Goal: Task Accomplishment & Management: Use online tool/utility

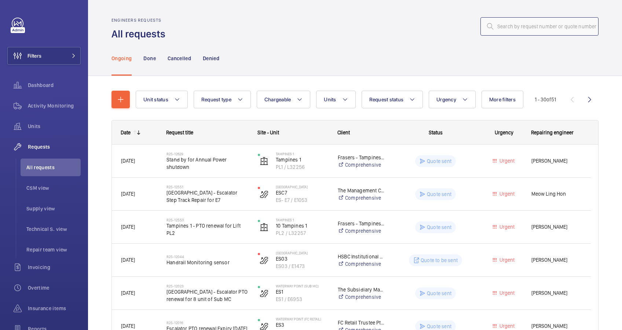
click at [511, 26] on input "text" at bounding box center [539, 26] width 118 height 18
paste input "R25-12713"
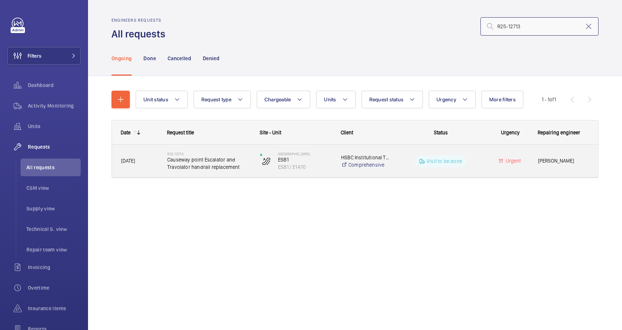
type input "R25-12713"
click at [241, 169] on span "Causeway point Escalator and Travolator handrail replacement" at bounding box center [208, 163] width 83 height 15
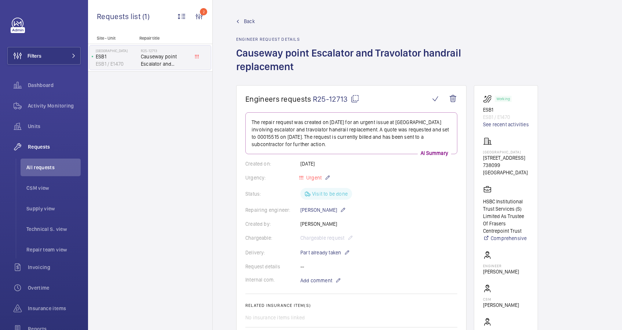
click at [248, 22] on span "Back" at bounding box center [249, 21] width 11 height 7
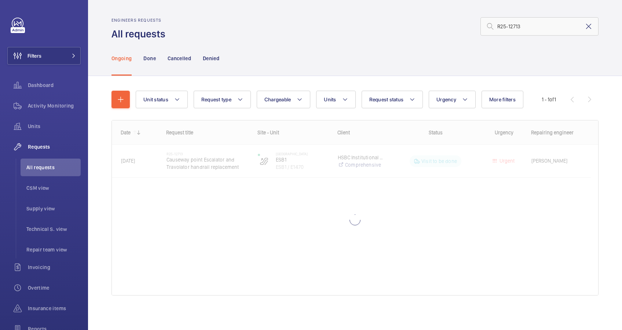
click at [584, 26] on mat-icon at bounding box center [588, 26] width 9 height 9
click at [508, 28] on input "text" at bounding box center [539, 26] width 118 height 18
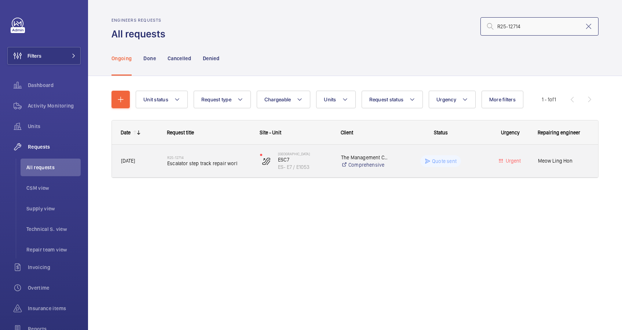
type input "R25-12714"
click at [220, 153] on div "R25-12714 Escalator step track repair worl" at bounding box center [208, 160] width 83 height 21
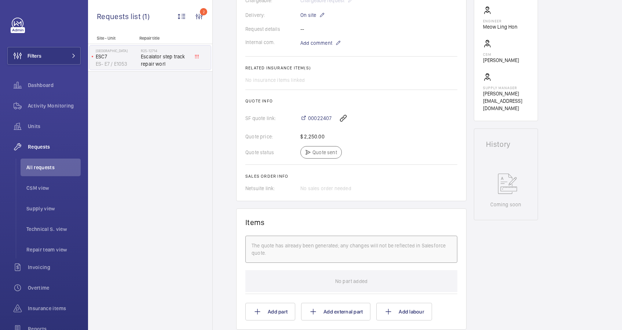
scroll to position [293, 0]
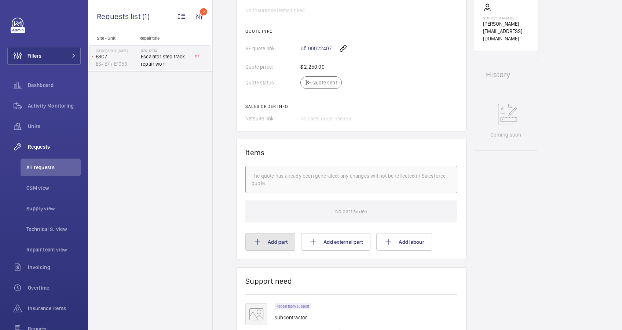
click at [266, 241] on button "Add part" at bounding box center [270, 242] width 50 height 18
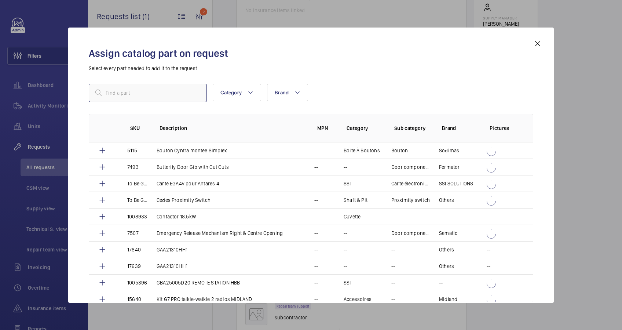
click at [143, 95] on input "text" at bounding box center [148, 93] width 118 height 18
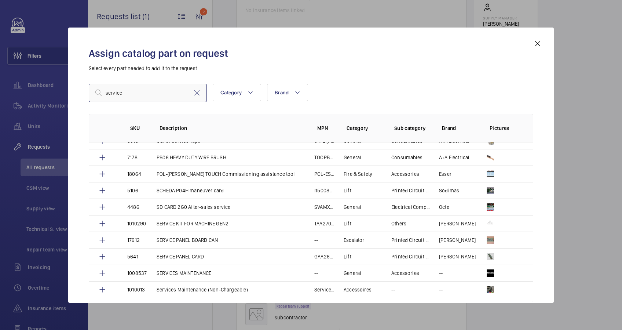
scroll to position [636, 0]
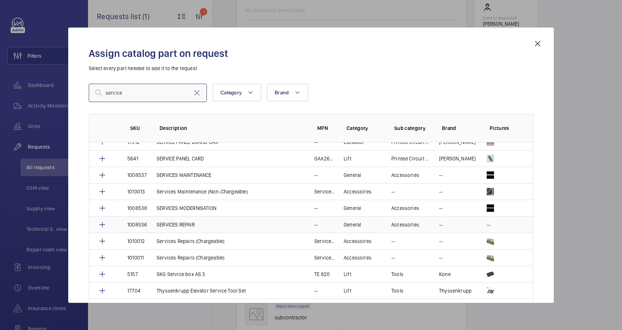
type input "service"
click at [182, 221] on p "SERVICES REPAIR" at bounding box center [176, 224] width 38 height 7
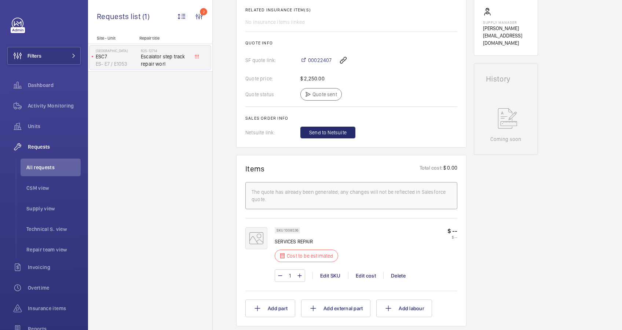
scroll to position [293, 0]
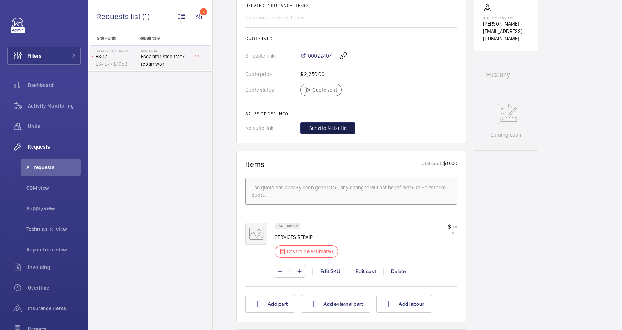
click at [334, 131] on span "Send to Netsuite" at bounding box center [327, 127] width 37 height 7
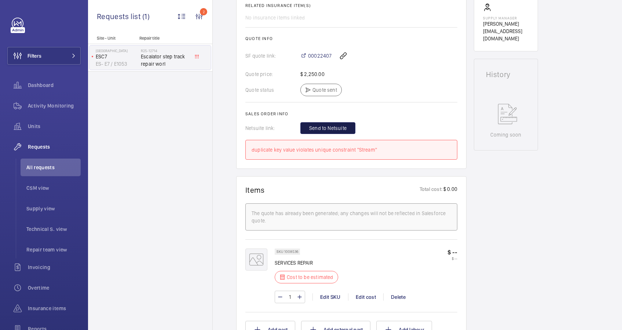
click at [336, 128] on span "Send to Netsuite" at bounding box center [327, 127] width 37 height 7
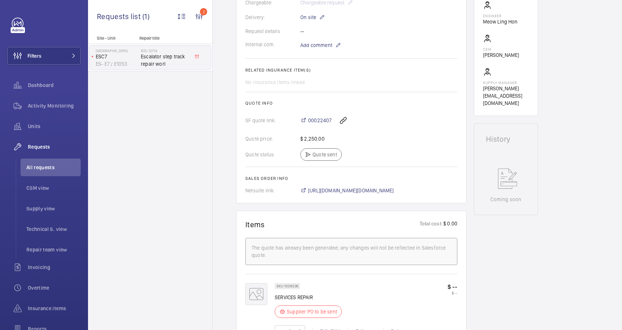
scroll to position [244, 0]
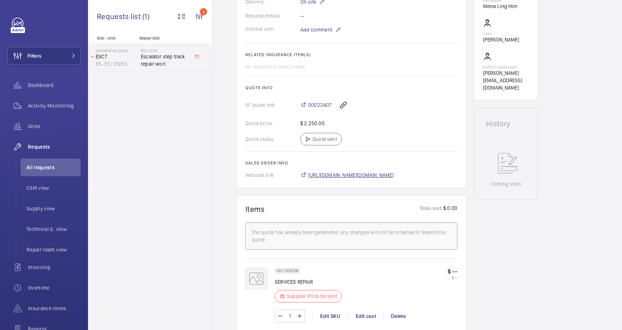
click at [394, 173] on span "[URL][DOMAIN_NAME][DOMAIN_NAME]" at bounding box center [351, 174] width 86 height 7
drag, startPoint x: 307, startPoint y: 98, endPoint x: 329, endPoint y: 100, distance: 22.4
click at [329, 100] on div "00022407" at bounding box center [378, 105] width 157 height 18
copy span "00022407"
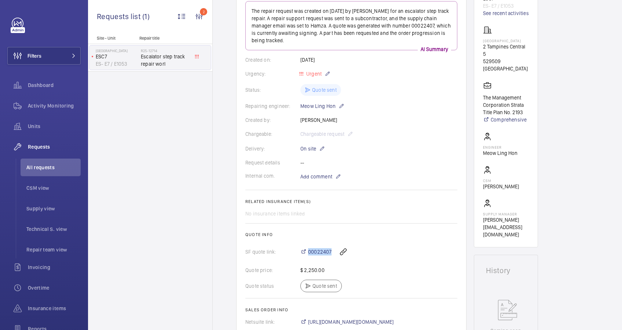
scroll to position [0, 0]
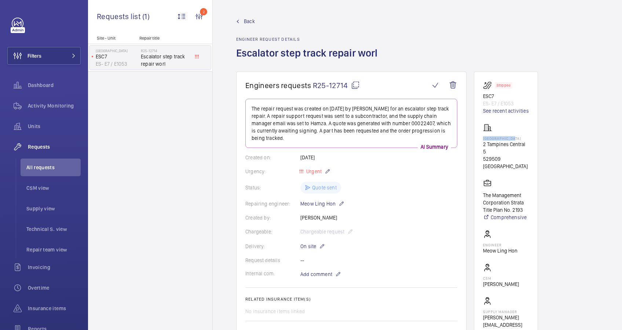
drag, startPoint x: 482, startPoint y: 138, endPoint x: 516, endPoint y: 139, distance: 33.8
click at [516, 139] on wm-front-card "Stopped ESC7 ES- E7 / E1053 See recent activities [GEOGRAPHIC_DATA] [GEOGRAPHIC…" at bounding box center [506, 208] width 64 height 273
drag, startPoint x: 516, startPoint y: 139, endPoint x: 507, endPoint y: 138, distance: 8.9
copy p "[GEOGRAPHIC_DATA]"
drag, startPoint x: 494, startPoint y: 97, endPoint x: 478, endPoint y: 97, distance: 15.4
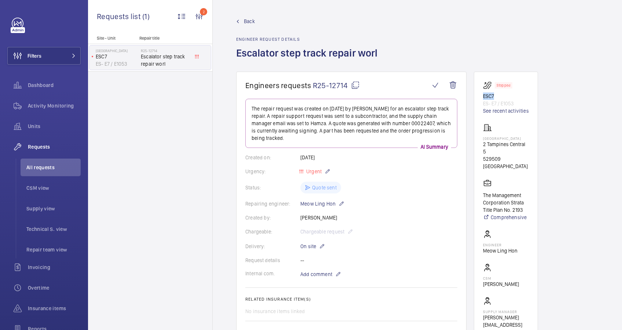
click at [478, 97] on wm-front-card "Stopped ESC7 ES- E7 / E1053 See recent activities [GEOGRAPHIC_DATA] [GEOGRAPHIC…" at bounding box center [506, 208] width 64 height 273
drag, startPoint x: 478, startPoint y: 97, endPoint x: 486, endPoint y: 96, distance: 8.1
copy p "ESC7"
